Goal: Transaction & Acquisition: Download file/media

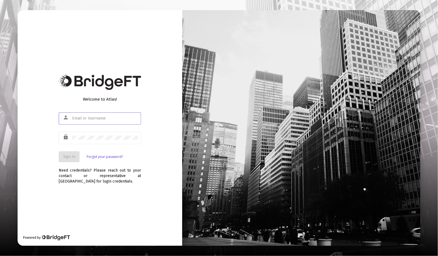
type input "[PERSON_NAME][EMAIL_ADDRESS][DOMAIN_NAME]"
click at [69, 160] on button "Sign In" at bounding box center [69, 156] width 21 height 11
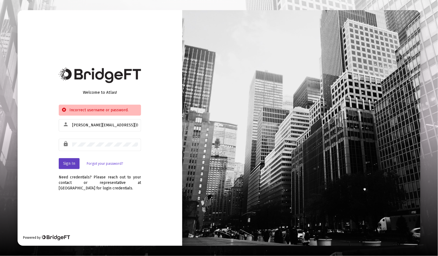
click at [70, 164] on span "Sign In" at bounding box center [69, 163] width 12 height 5
click at [72, 123] on div at bounding box center [72, 123] width 0 height 0
click at [72, 143] on div at bounding box center [72, 143] width 0 height 0
click at [77, 161] on button "Sign In" at bounding box center [69, 163] width 21 height 11
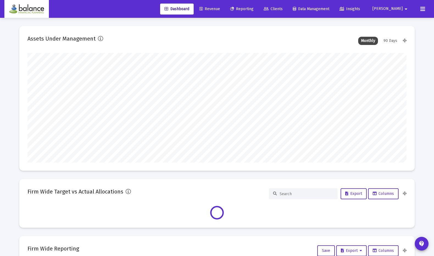
scroll to position [110, 379]
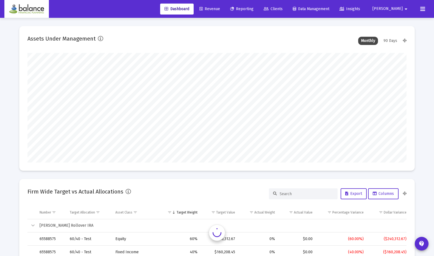
type input "[DATE]"
type input "[PERSON_NAME][EMAIL_ADDRESS][DOMAIN_NAME]"
click at [253, 10] on span "Reporting" at bounding box center [241, 9] width 23 height 5
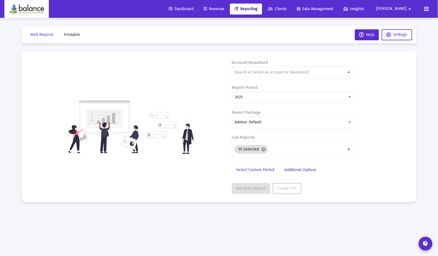
click at [71, 33] on span "Printable" at bounding box center [72, 34] width 16 height 5
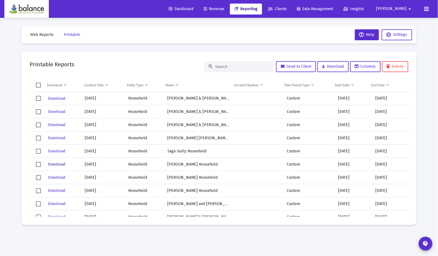
click at [57, 162] on span "Download" at bounding box center [56, 164] width 17 height 5
click at [226, 64] on div at bounding box center [238, 66] width 69 height 11
click at [219, 67] on input at bounding box center [242, 66] width 54 height 5
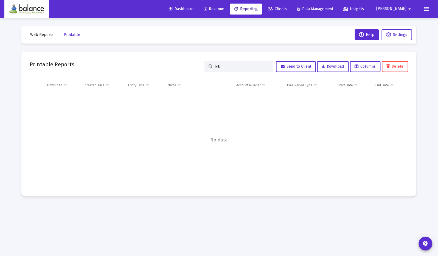
type input "N"
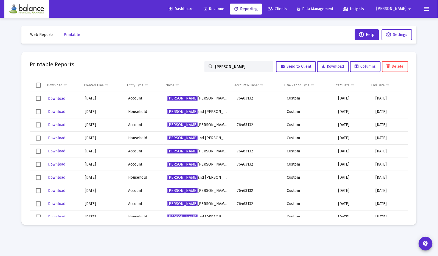
type input "[PERSON_NAME]"
click at [217, 98] on td "[PERSON_NAME] Community Property" at bounding box center [198, 98] width 69 height 13
click at [175, 97] on span "[PERSON_NAME]" at bounding box center [182, 98] width 30 height 5
click at [60, 97] on span "Download" at bounding box center [56, 98] width 17 height 5
